Goal: Find contact information: Find contact information

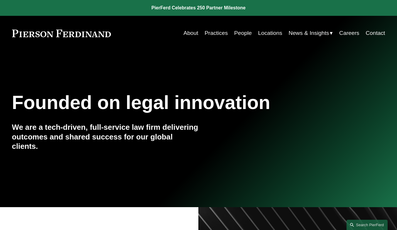
click at [262, 33] on link "Locations" at bounding box center [270, 33] width 24 height 11
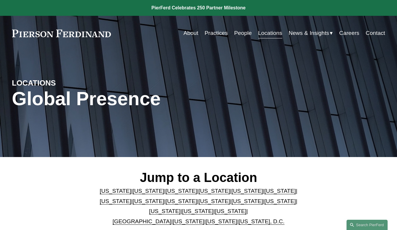
scroll to position [107, 0]
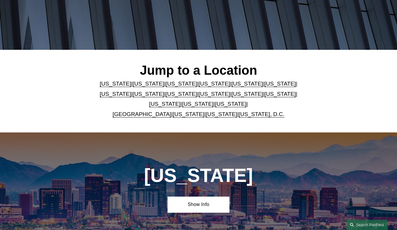
drag, startPoint x: 175, startPoint y: 104, endPoint x: 179, endPoint y: 108, distance: 5.2
click at [182, 104] on link "Pennsylvania" at bounding box center [197, 104] width 31 height 6
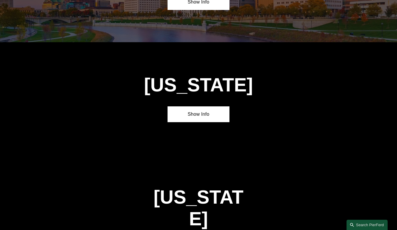
scroll to position [1717, 0]
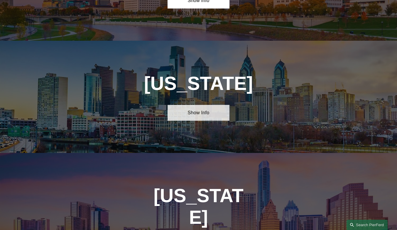
click at [209, 105] on link "Show Info" at bounding box center [199, 113] width 62 height 16
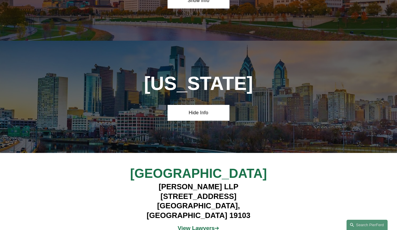
click at [206, 225] on strong "View Lawyers" at bounding box center [196, 228] width 37 height 6
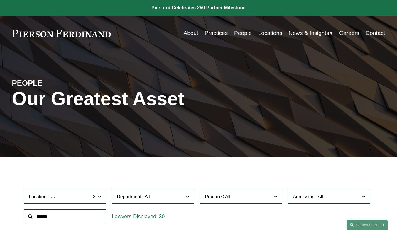
click at [378, 33] on link "Contact" at bounding box center [375, 33] width 19 height 11
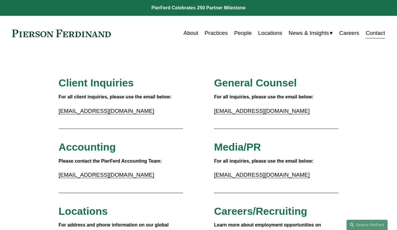
scroll to position [107, 0]
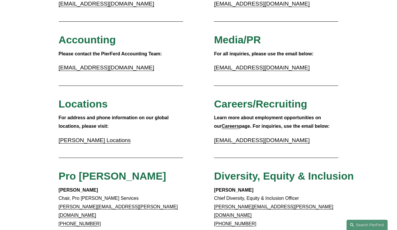
click at [110, 143] on link "[PERSON_NAME] Locations" at bounding box center [95, 140] width 72 height 6
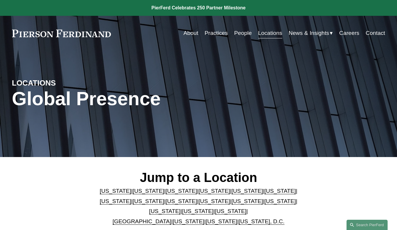
click at [372, 34] on link "Contact" at bounding box center [375, 33] width 19 height 11
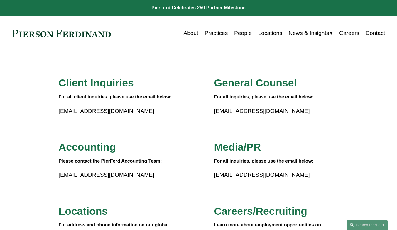
click at [244, 34] on link "People" at bounding box center [243, 33] width 18 height 11
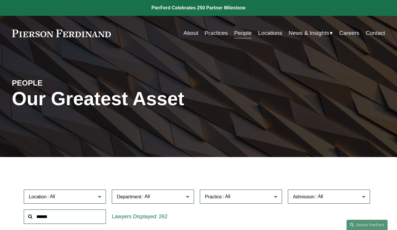
scroll to position [107, 0]
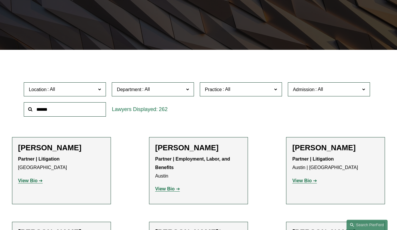
click at [84, 96] on label "Location" at bounding box center [65, 89] width 82 height 14
click at [0, 0] on link "[GEOGRAPHIC_DATA]" at bounding box center [0, 0] width 0 height 0
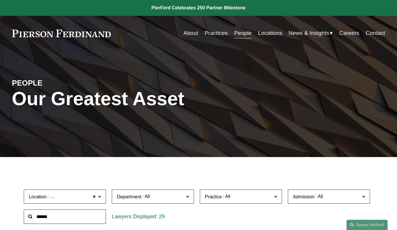
click at [101, 199] on span at bounding box center [99, 197] width 3 height 8
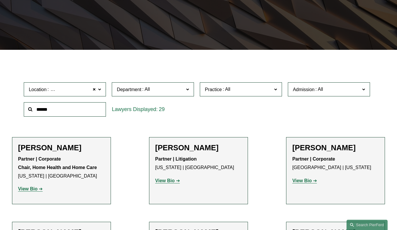
scroll to position [177, 0]
drag, startPoint x: 106, startPoint y: 152, endPoint x: 105, endPoint y: 159, distance: 7.4
click at [0, 0] on link "[GEOGRAPHIC_DATA]" at bounding box center [0, 0] width 0 height 0
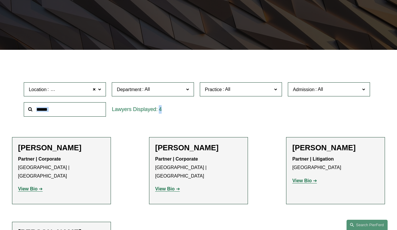
click at [96, 89] on label "Location Seattle" at bounding box center [65, 89] width 82 height 14
click at [94, 90] on span at bounding box center [94, 90] width 4 height 8
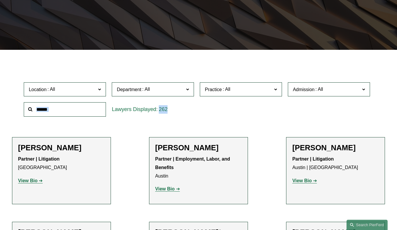
click at [71, 92] on span "Location" at bounding box center [62, 90] width 67 height 8
click at [72, 89] on span "Location" at bounding box center [62, 90] width 67 height 8
click at [0, 0] on link "[GEOGRAPHIC_DATA]" at bounding box center [0, 0] width 0 height 0
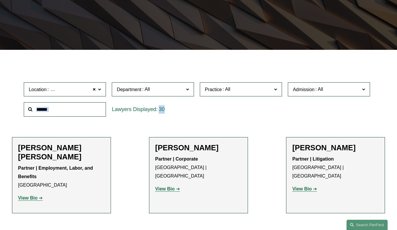
scroll to position [215, 0]
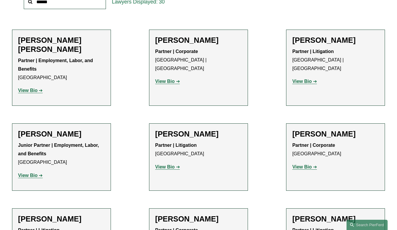
click at [187, 134] on h2 "Kevin M. Buttery" at bounding box center [198, 134] width 87 height 9
click at [173, 168] on strong "View Bio" at bounding box center [164, 167] width 19 height 5
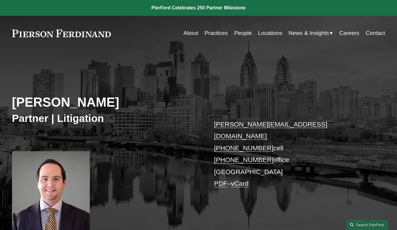
drag, startPoint x: 265, startPoint y: 149, endPoint x: 213, endPoint y: 149, distance: 51.9
click at [213, 149] on div "Kevin M. Buttery Partner | Litigation kevin.buttery@pierferd.com +1.856.904.876…" at bounding box center [198, 147] width 397 height 168
copy link "+1.856.209.5381"
click at [374, 32] on link "Contact" at bounding box center [375, 33] width 19 height 11
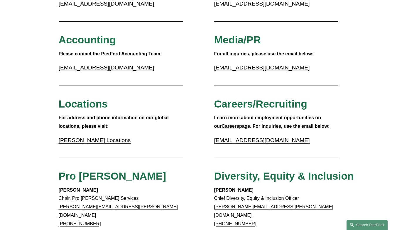
scroll to position [430, 0]
